Goal: Transaction & Acquisition: Purchase product/service

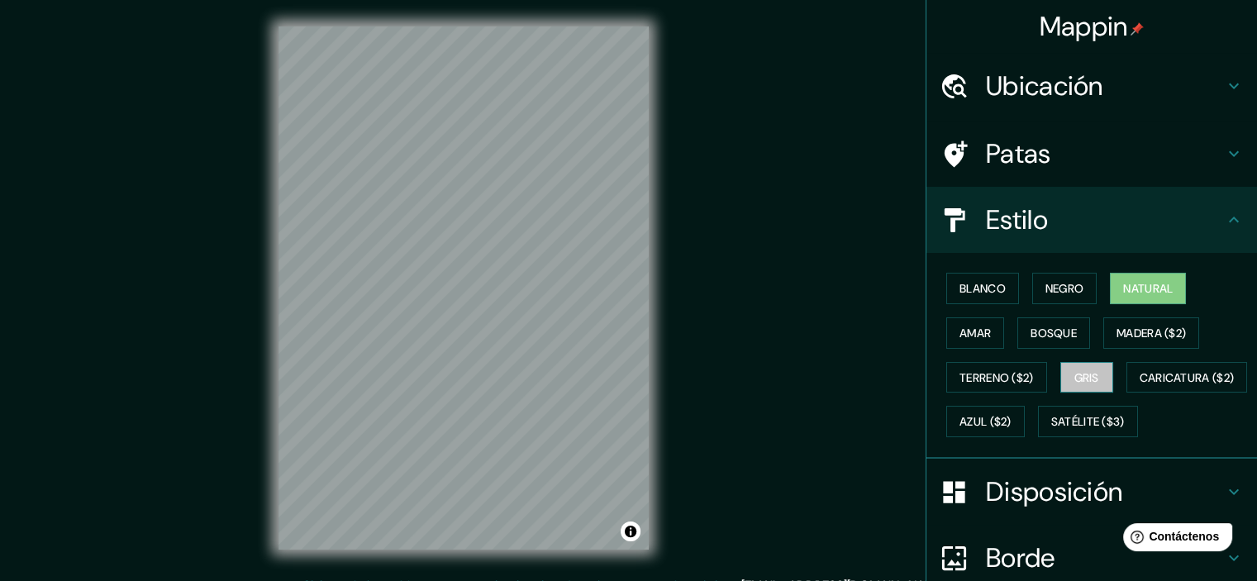
click at [1075, 379] on font "Gris" at bounding box center [1087, 377] width 25 height 15
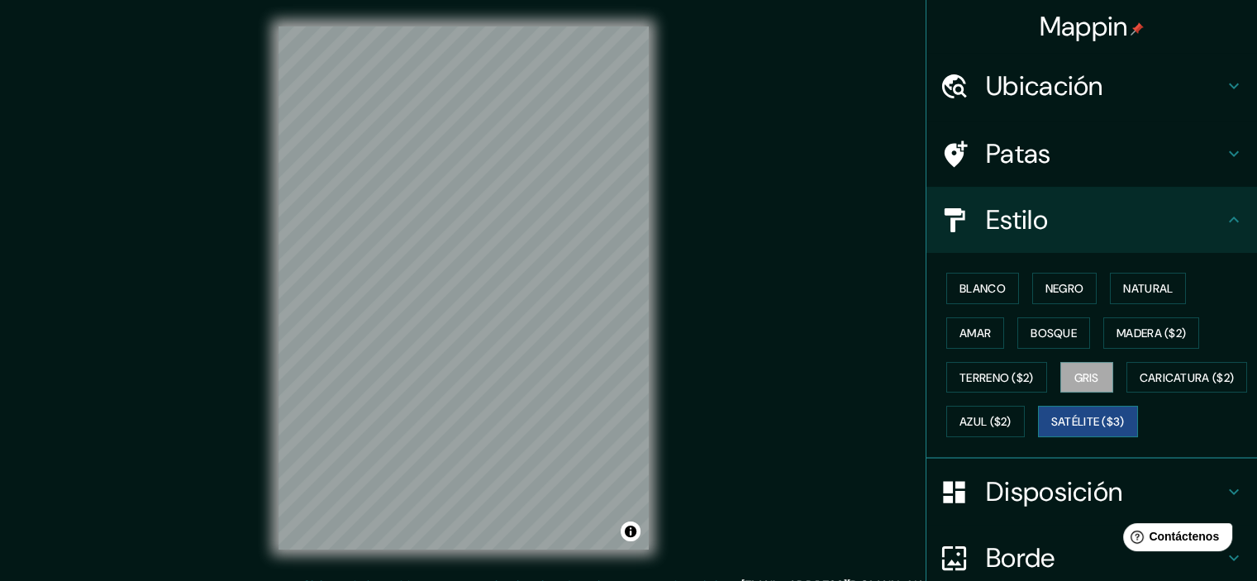
click at [1051, 430] on font "Satélite ($3)" at bounding box center [1088, 422] width 74 height 15
click at [1140, 385] on font "Caricatura ($2)" at bounding box center [1187, 377] width 95 height 15
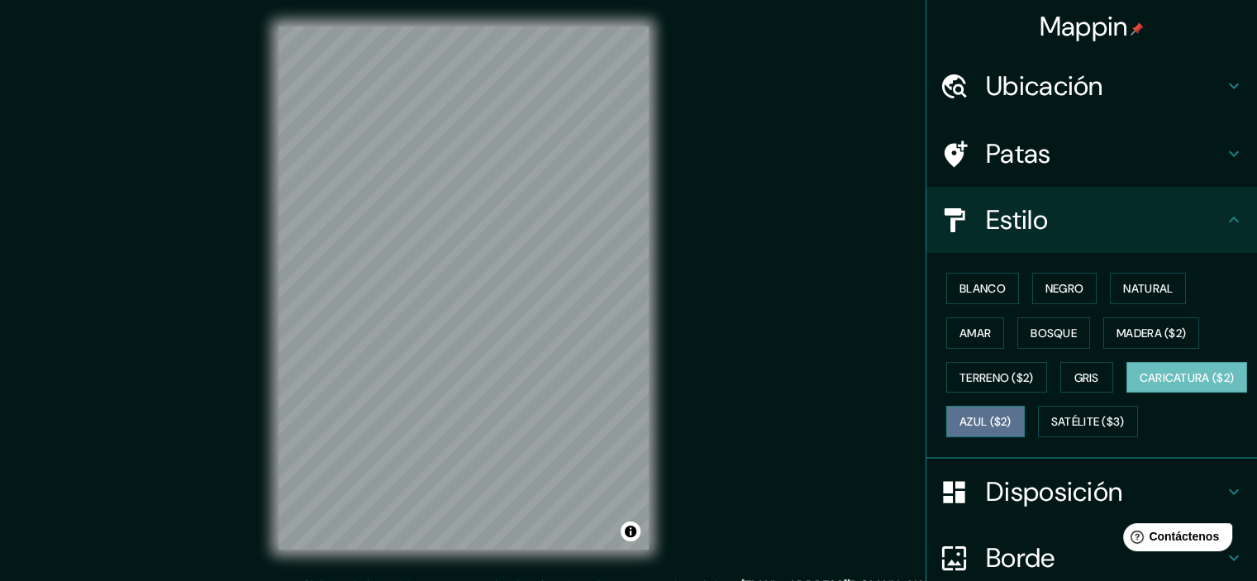
click at [1012, 422] on font "Azul ($2)" at bounding box center [986, 422] width 52 height 15
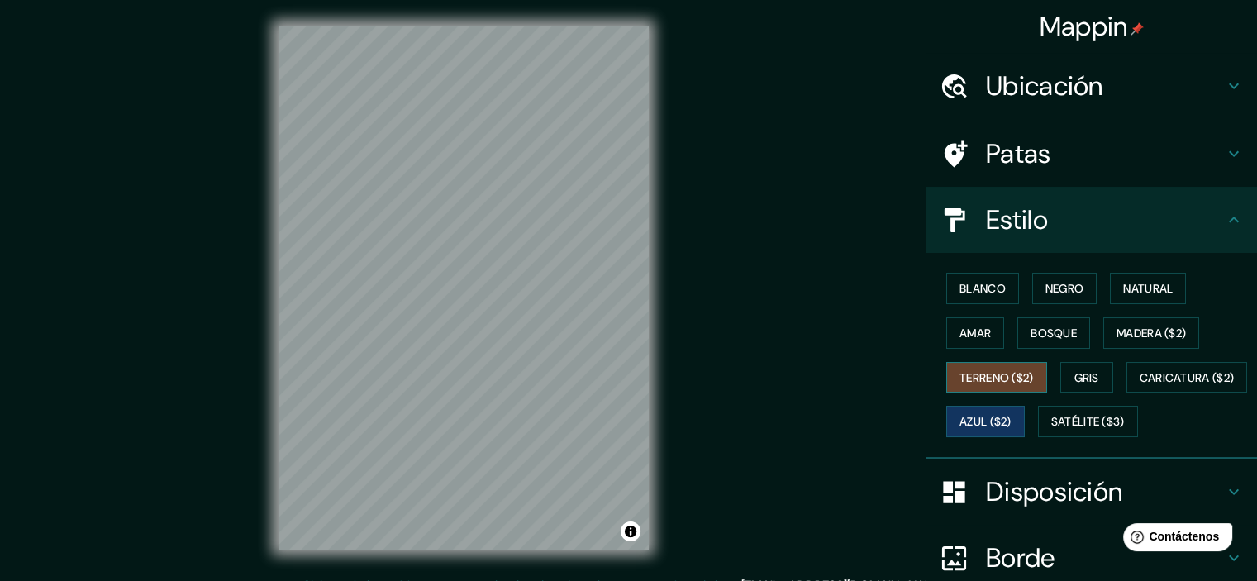
click at [960, 373] on font "Terreno ($2)" at bounding box center [997, 377] width 74 height 15
click at [960, 328] on font "Amar" at bounding box center [975, 333] width 31 height 15
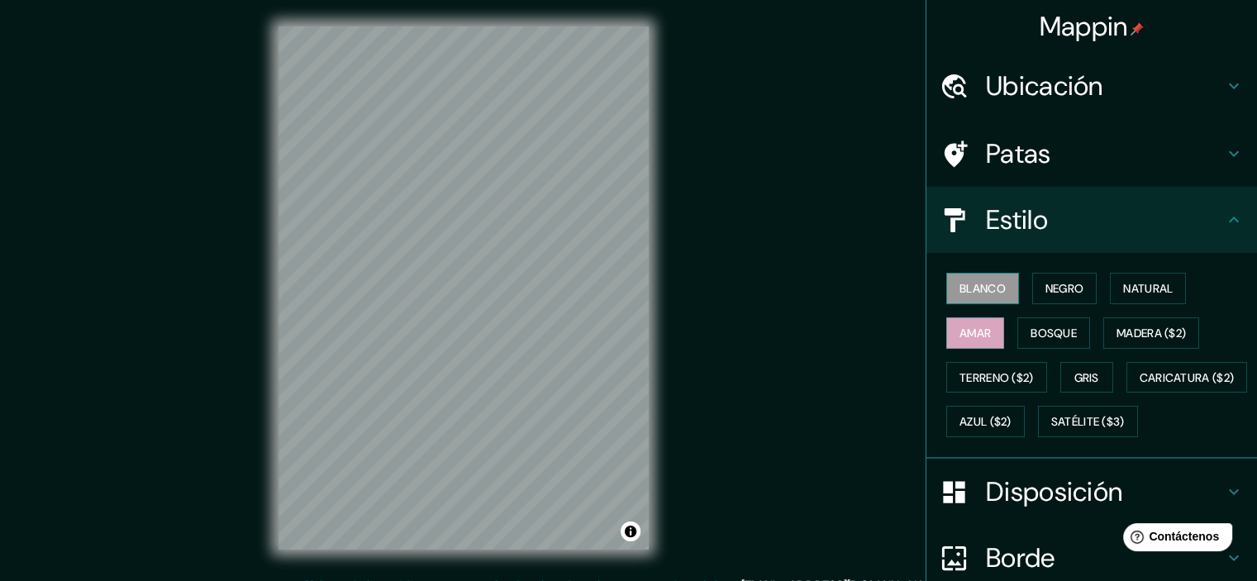
click at [975, 291] on font "Blanco" at bounding box center [983, 288] width 46 height 15
click at [1031, 327] on font "Bosque" at bounding box center [1054, 333] width 46 height 15
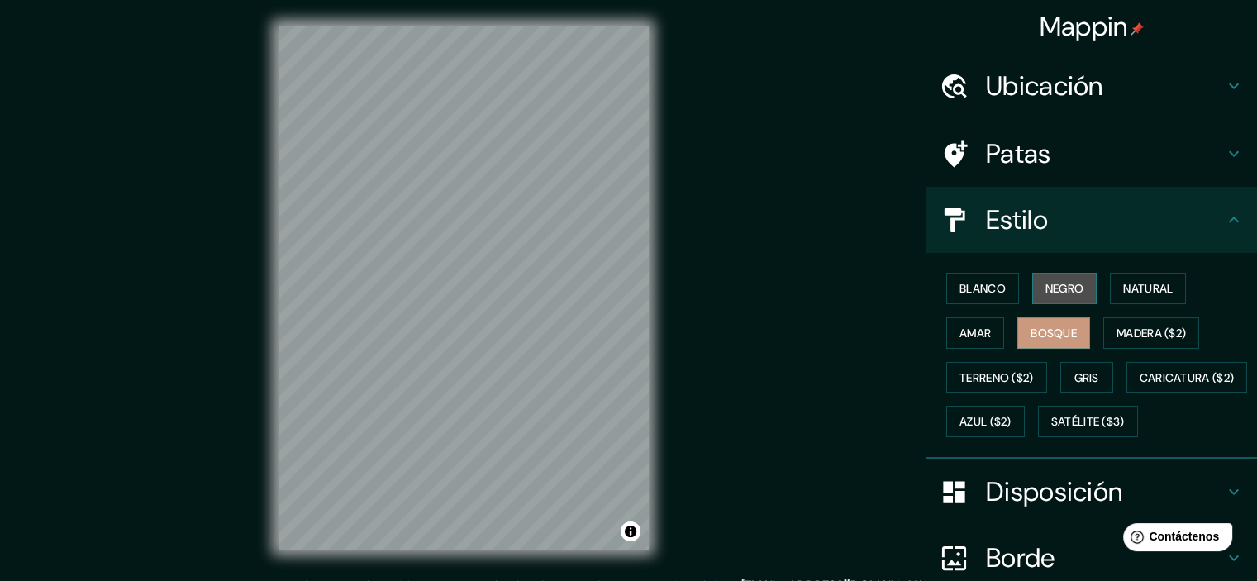
click at [1058, 293] on font "Negro" at bounding box center [1065, 288] width 39 height 15
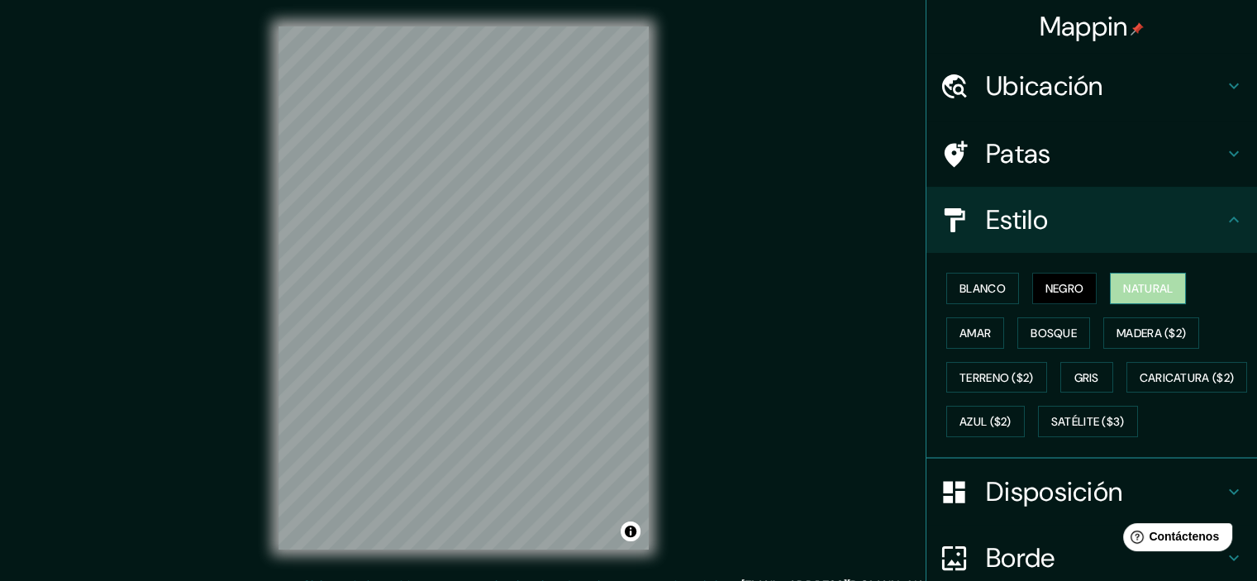
click at [1142, 293] on font "Natural" at bounding box center [1148, 288] width 50 height 15
